Goal: Use online tool/utility: Utilize a website feature to perform a specific function

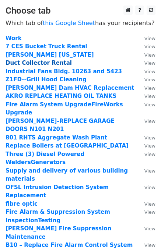
click at [47, 65] on strong "Duct Collector Rental" at bounding box center [39, 63] width 66 height 7
